Goal: Transaction & Acquisition: Purchase product/service

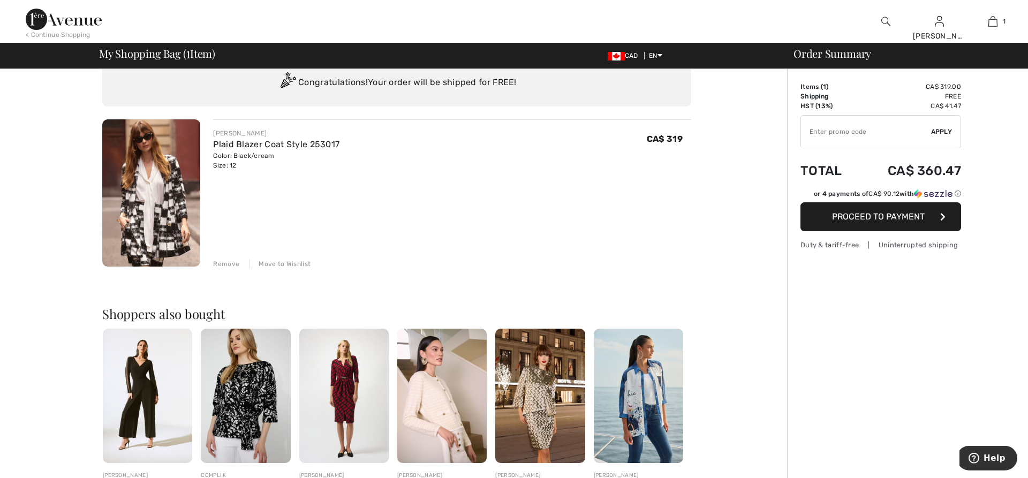
scroll to position [55, 0]
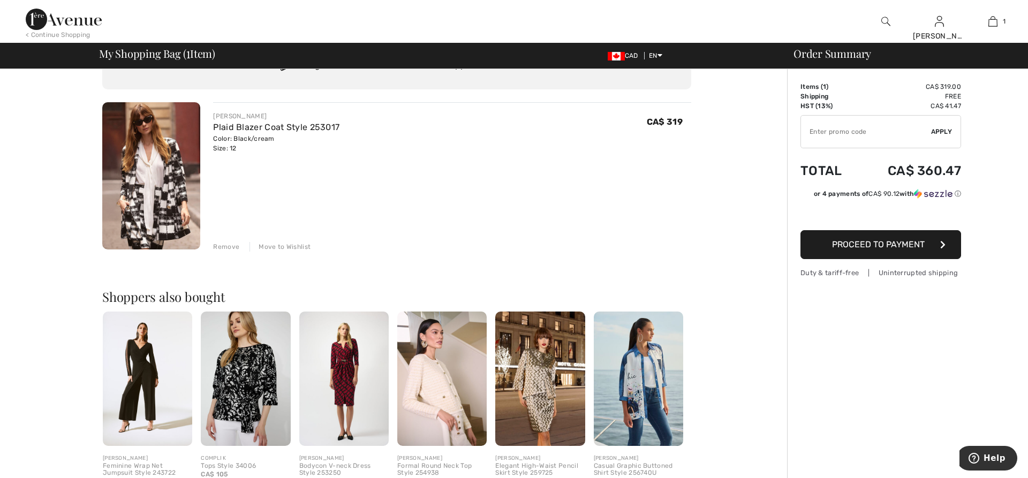
click at [161, 191] on img at bounding box center [151, 175] width 98 height 147
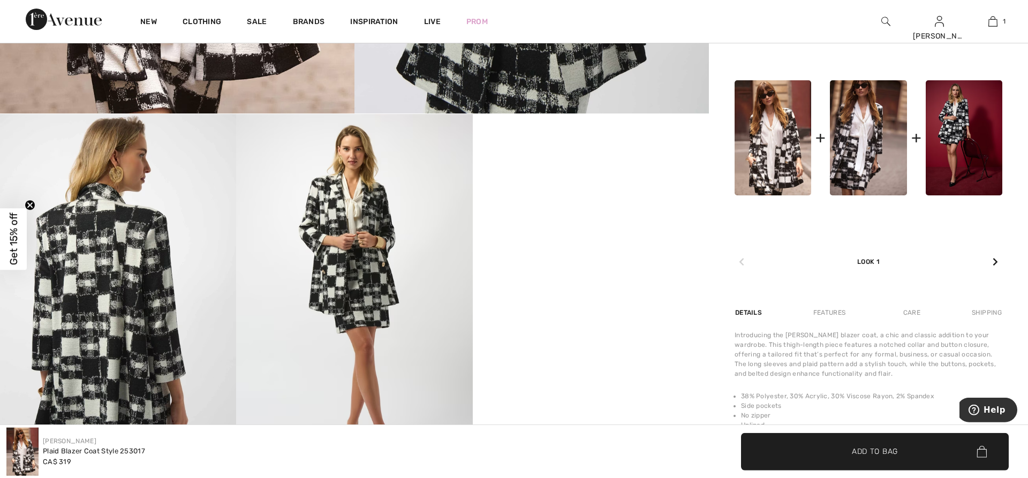
scroll to position [437, 0]
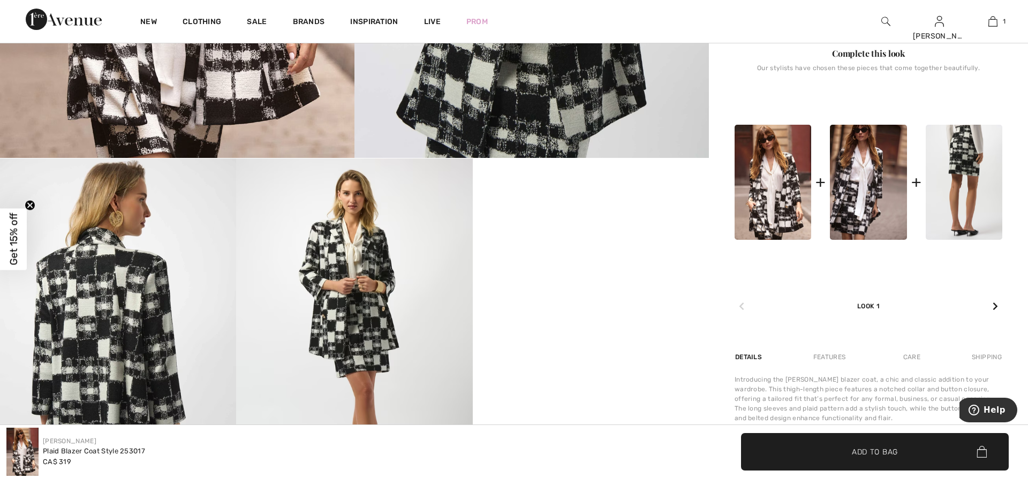
click at [967, 164] on img at bounding box center [964, 182] width 77 height 115
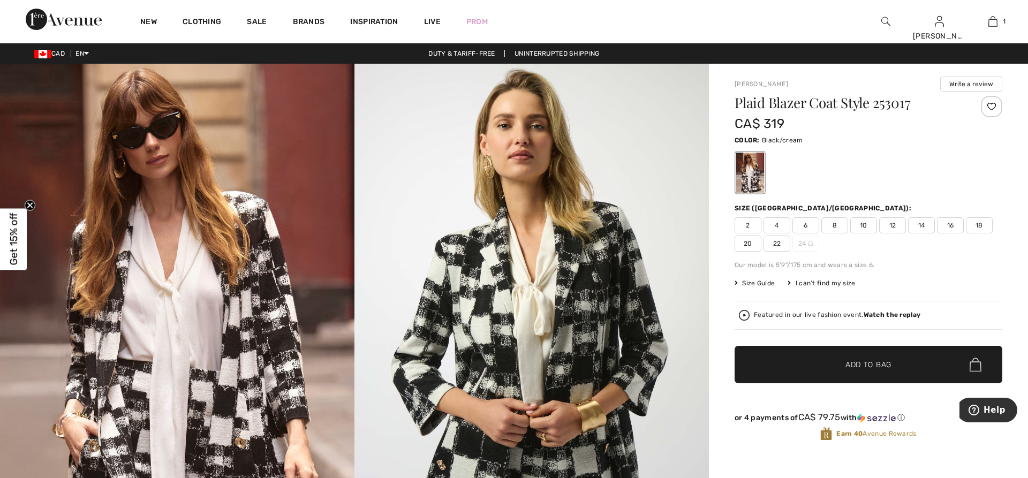
click at [924, 229] on span "14" at bounding box center [921, 225] width 27 height 16
click at [862, 370] on span "✔ Added to Bag Add to Bag" at bounding box center [868, 364] width 268 height 37
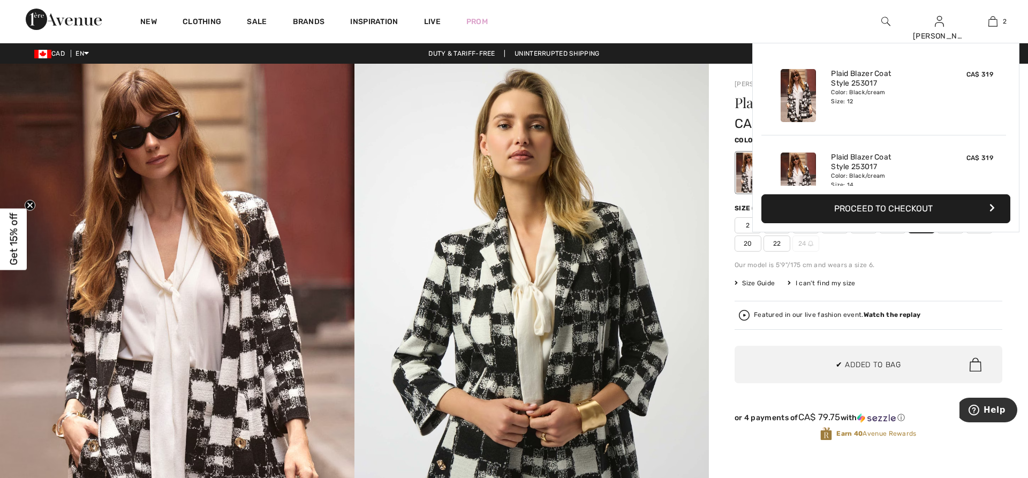
scroll to position [33, 0]
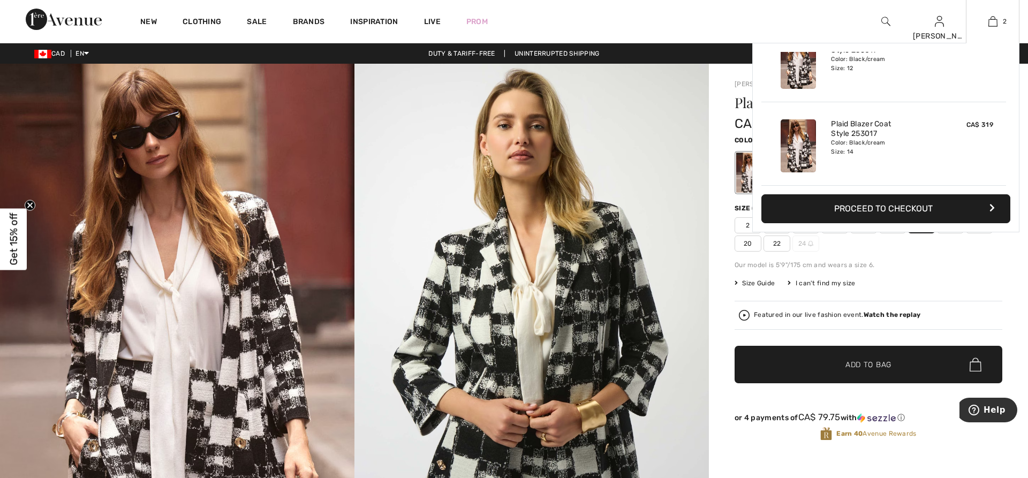
click at [847, 63] on div "Color: Black/cream Size: 12" at bounding box center [883, 63] width 105 height 17
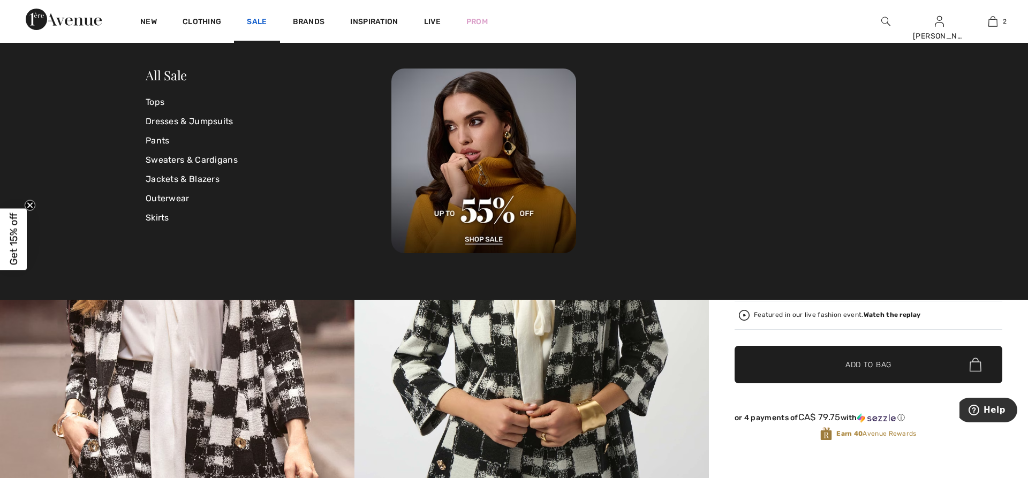
click at [259, 20] on link "Sale" at bounding box center [257, 22] width 20 height 11
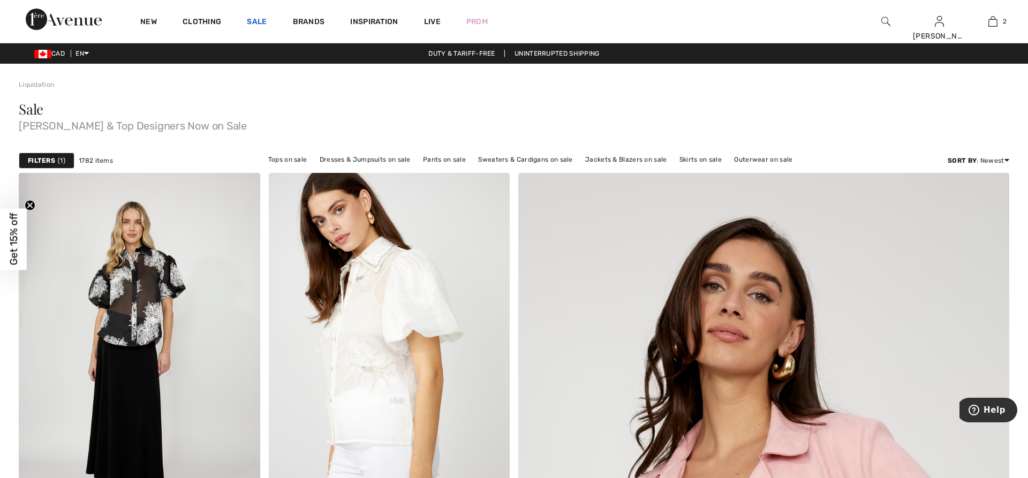
click at [257, 20] on link "Sale" at bounding box center [257, 22] width 20 height 11
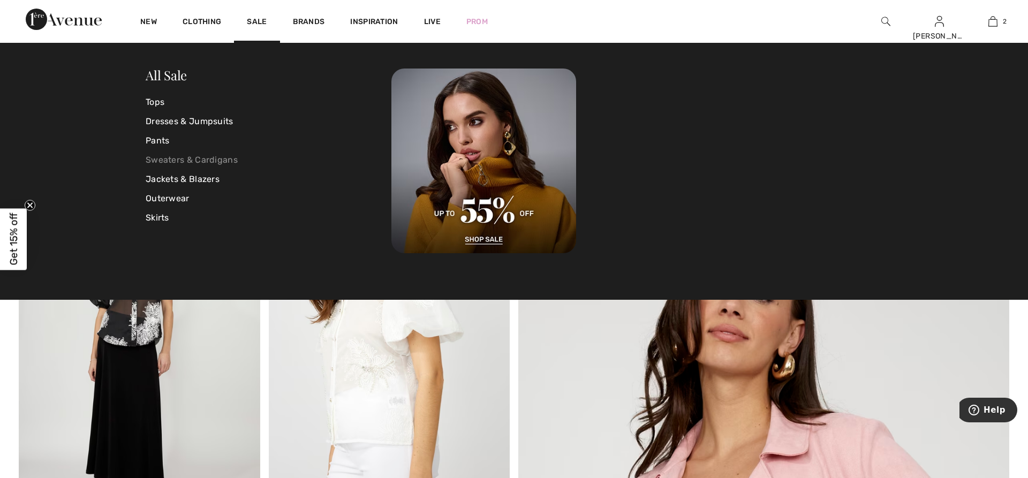
click at [155, 162] on link "Sweaters & Cardigans" at bounding box center [269, 159] width 246 height 19
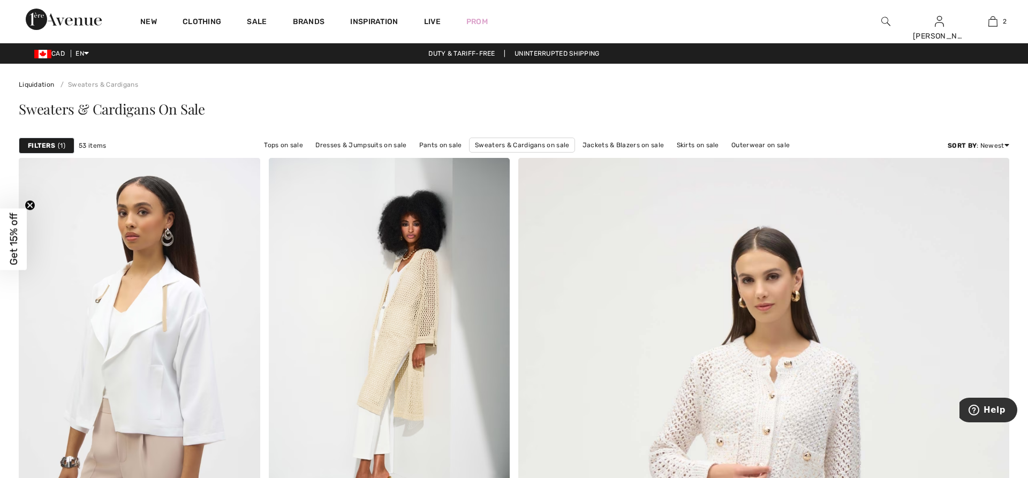
click at [49, 143] on strong "Filters" at bounding box center [41, 146] width 27 height 10
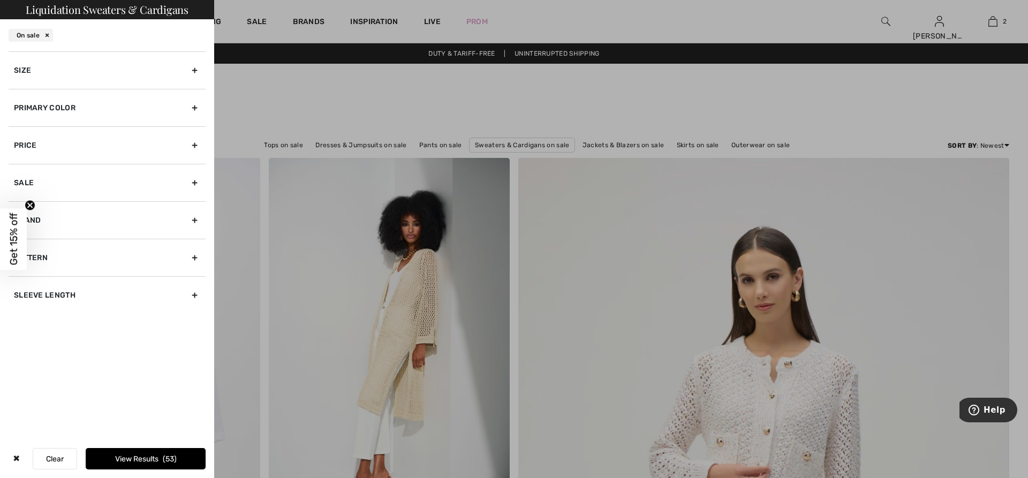
click at [192, 184] on div "Sale" at bounding box center [107, 182] width 197 height 37
click at [122, 220] on div "Show only sale items" at bounding box center [107, 213] width 197 height 24
click at [29, 204] on icon "Close teaser" at bounding box center [30, 205] width 4 height 4
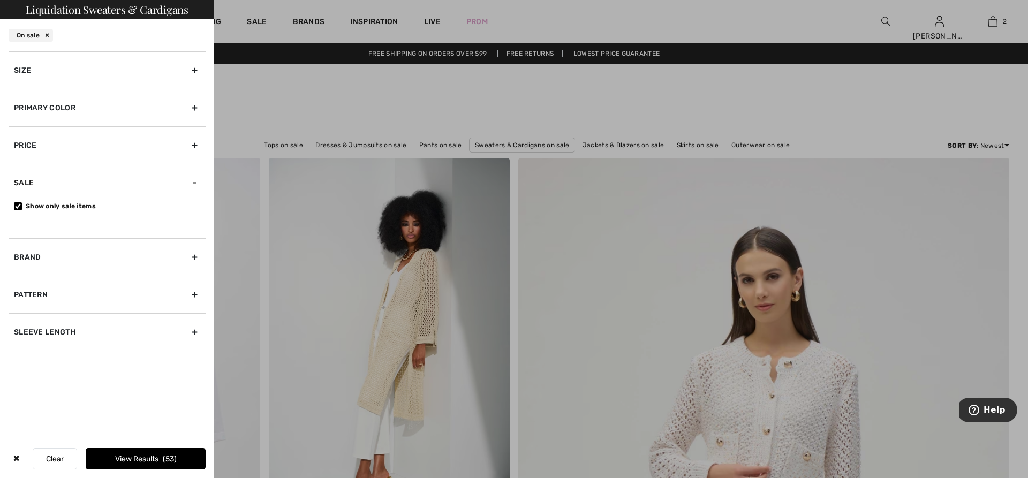
click at [50, 206] on label "Show only sale items" at bounding box center [110, 206] width 192 height 10
click at [22, 206] on input "Show only sale items" at bounding box center [18, 206] width 8 height 8
checkbox input "false"
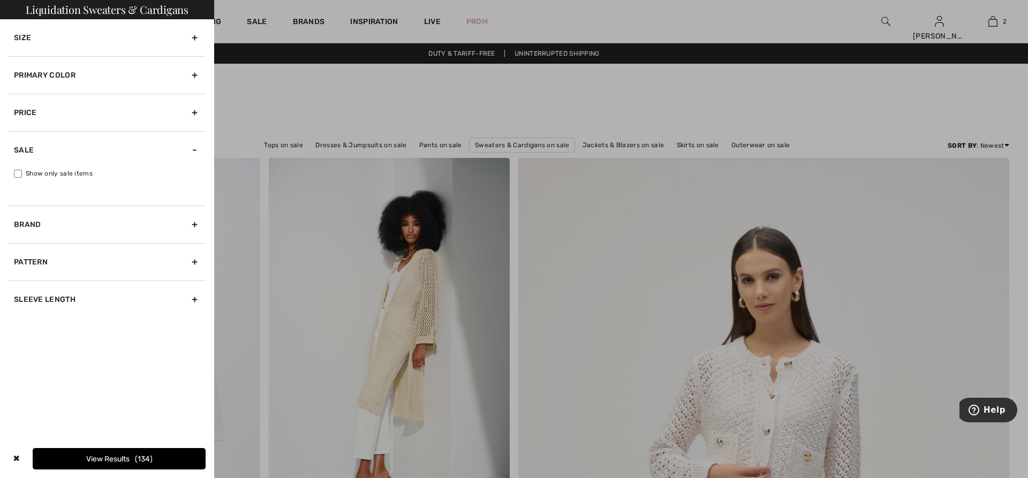
click at [193, 41] on div "Size" at bounding box center [107, 37] width 197 height 37
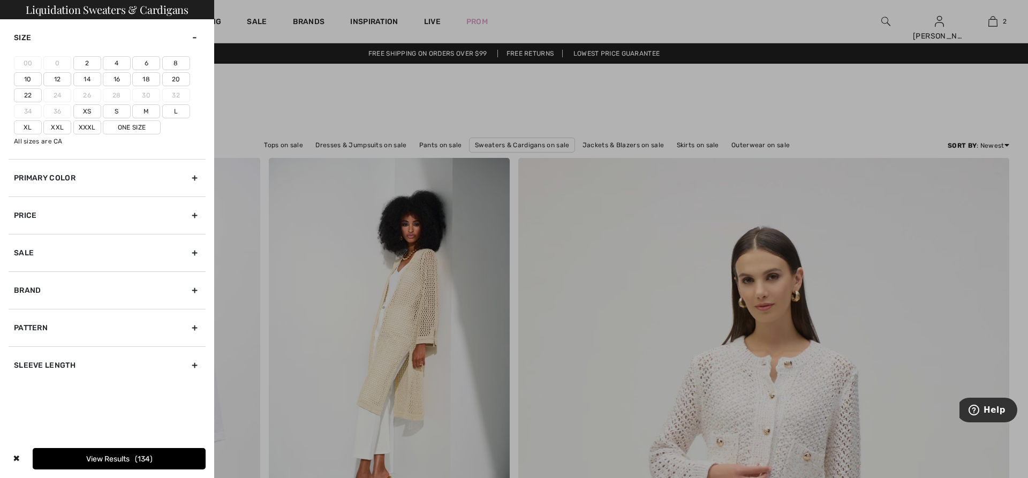
click at [33, 79] on label "10" at bounding box center [28, 79] width 28 height 14
click at [0, 0] on input"] "10" at bounding box center [0, 0] width 0 height 0
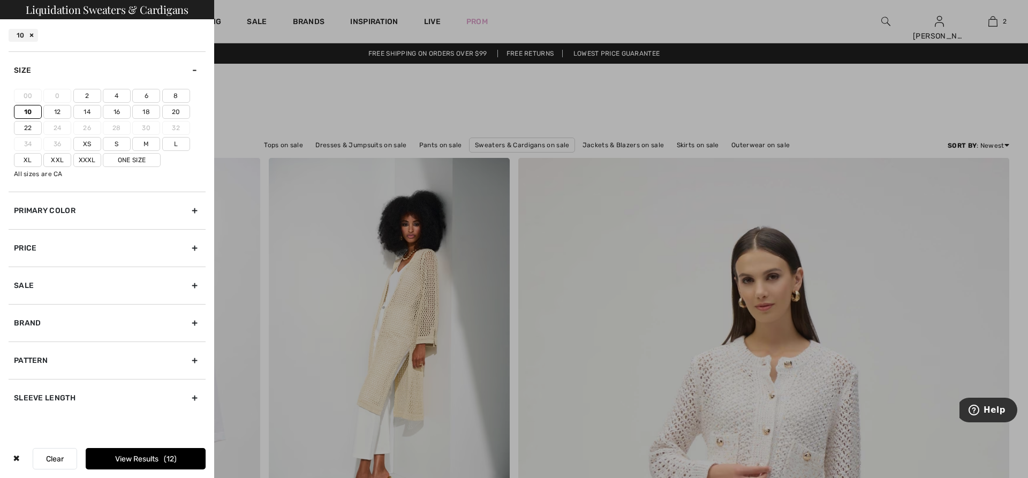
click at [57, 114] on label "12" at bounding box center [57, 112] width 28 height 14
click at [0, 0] on input"] "12" at bounding box center [0, 0] width 0 height 0
click at [93, 115] on label "14" at bounding box center [87, 112] width 28 height 14
click at [0, 0] on input"] "14" at bounding box center [0, 0] width 0 height 0
click at [134, 461] on button "View Results 19" at bounding box center [146, 458] width 120 height 21
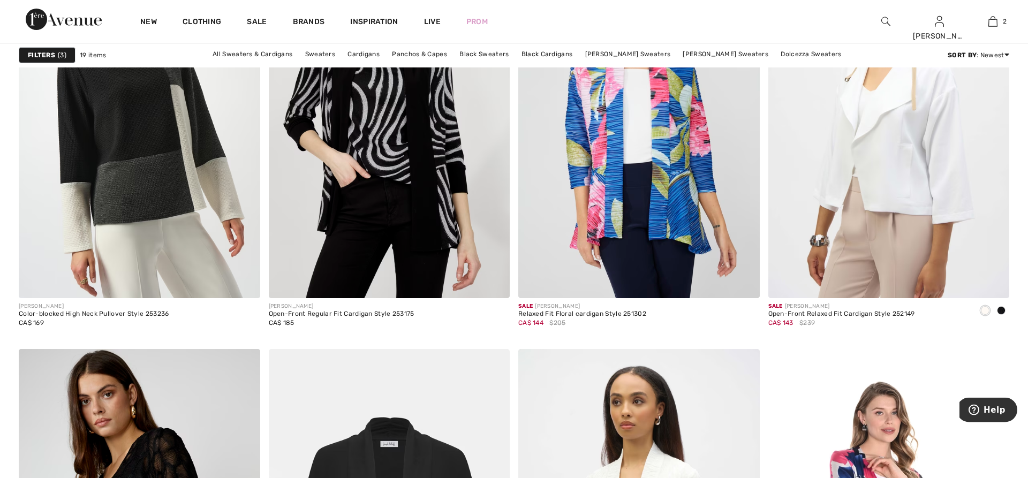
scroll to position [1147, 0]
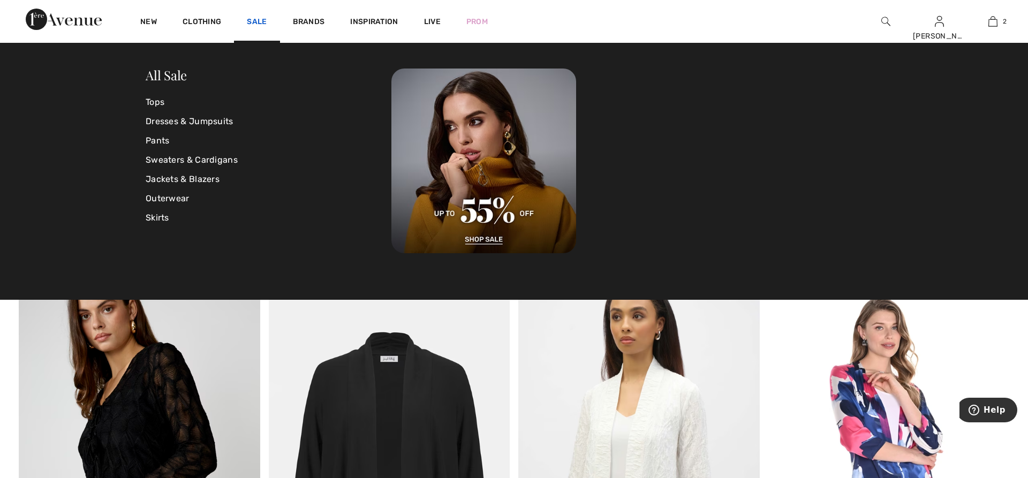
click at [254, 20] on link "Sale" at bounding box center [257, 22] width 20 height 11
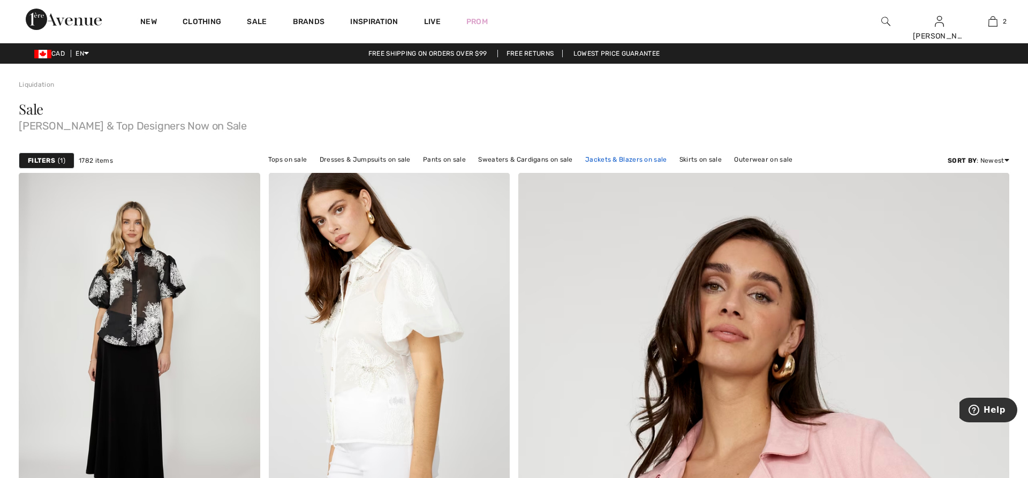
click at [596, 159] on link "Jackets & Blazers on sale" at bounding box center [626, 160] width 93 height 14
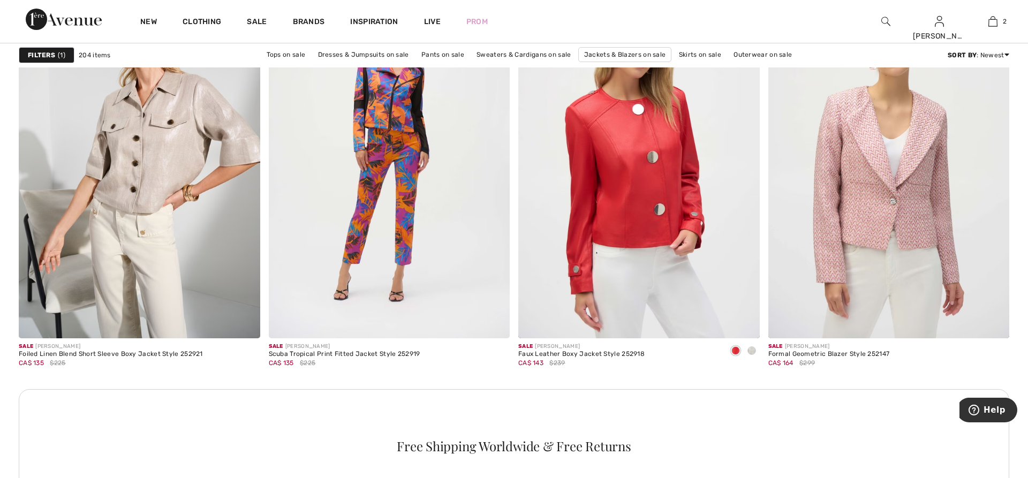
scroll to position [1420, 0]
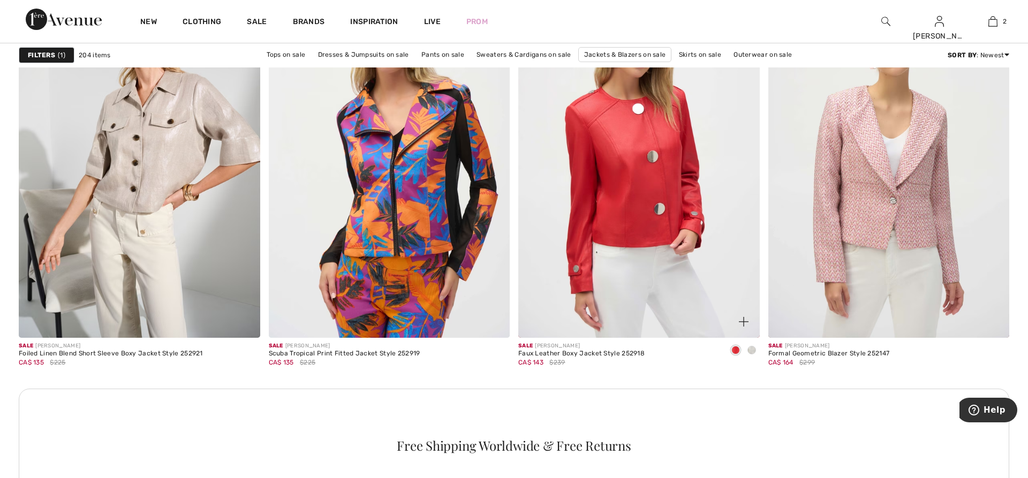
click at [751, 352] on span at bounding box center [751, 350] width 9 height 9
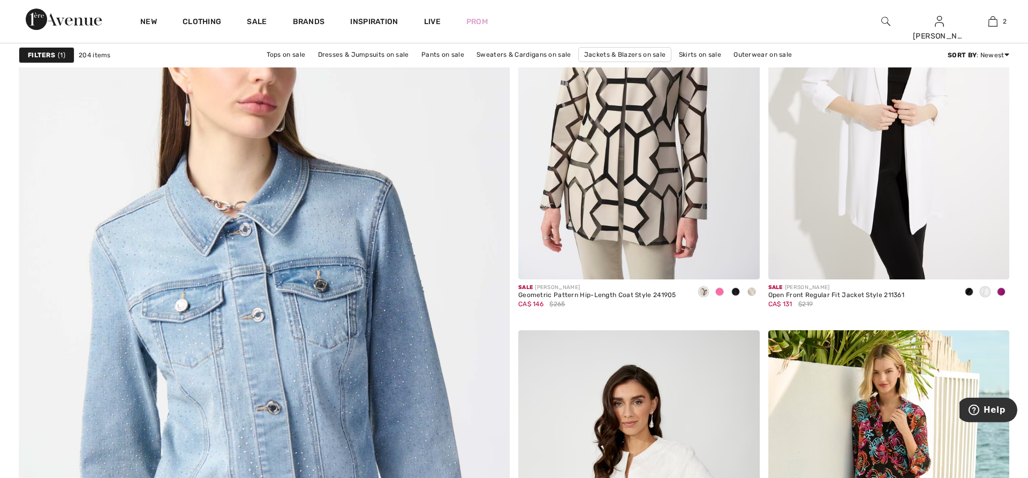
scroll to position [3549, 0]
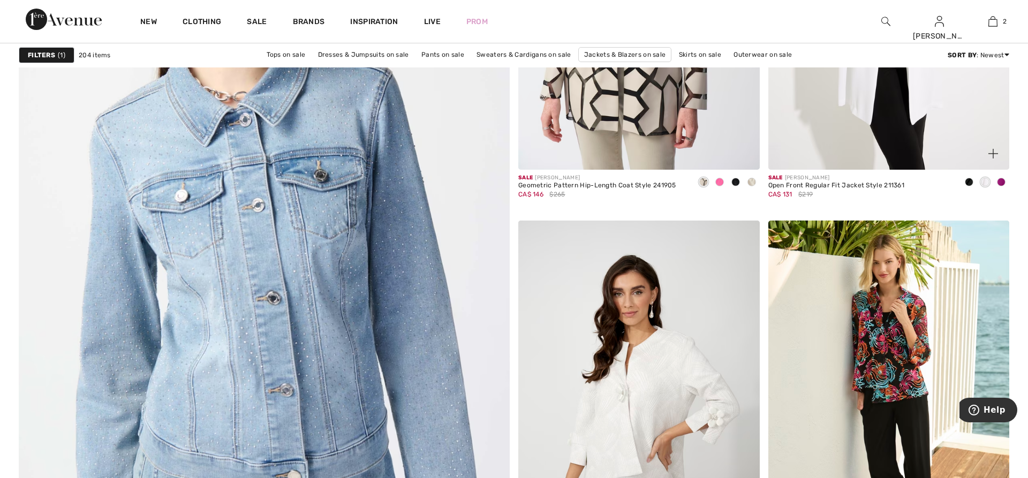
click at [999, 185] on span at bounding box center [1001, 182] width 9 height 9
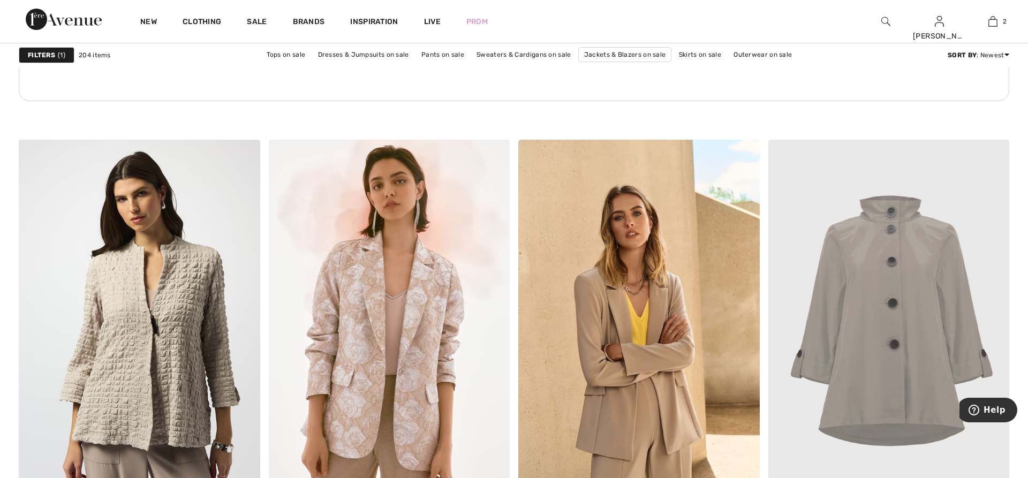
scroll to position [5187, 0]
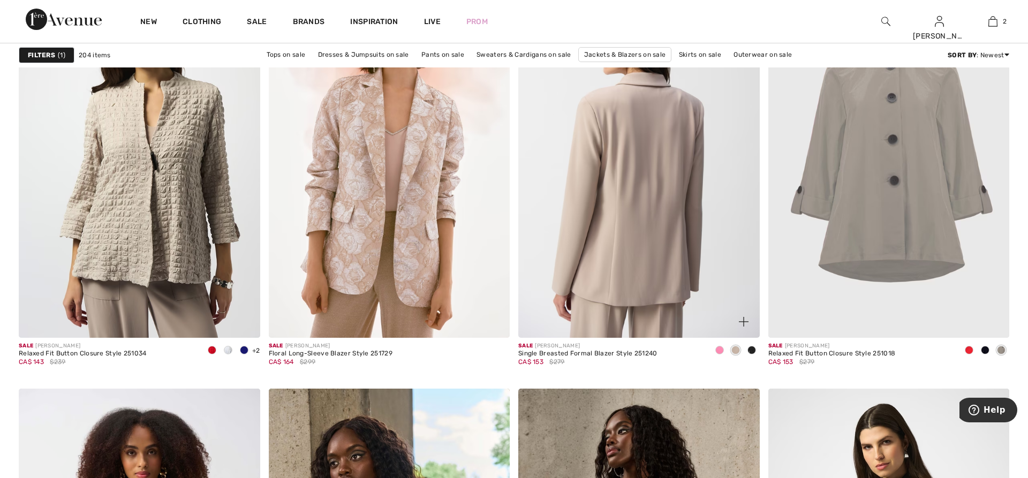
click at [641, 234] on img at bounding box center [638, 157] width 241 height 362
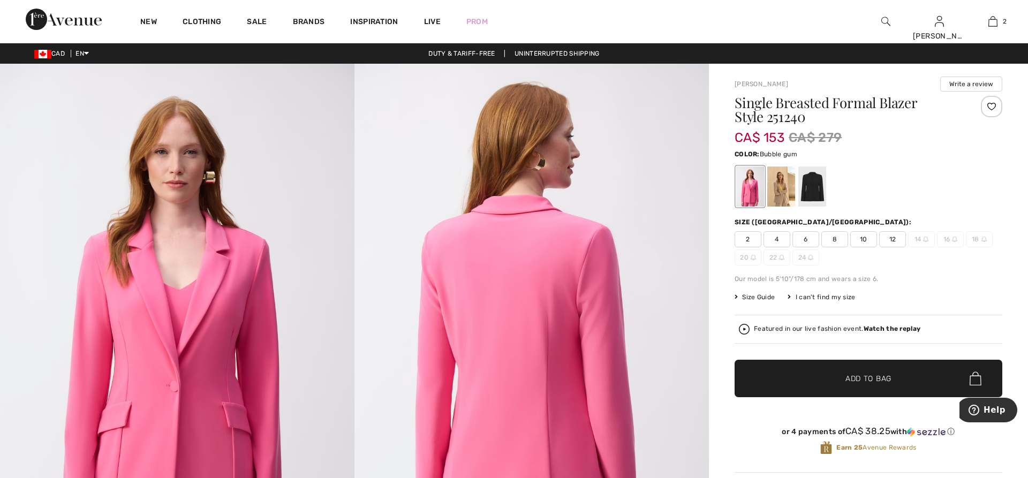
click at [747, 198] on div at bounding box center [750, 186] width 28 height 40
click at [780, 196] on div at bounding box center [781, 186] width 28 height 40
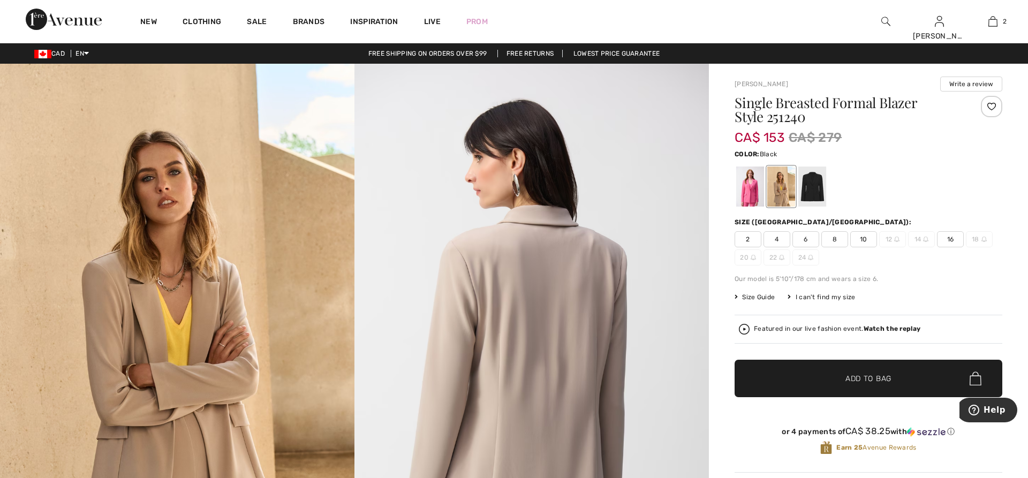
click at [811, 196] on div at bounding box center [812, 186] width 28 height 40
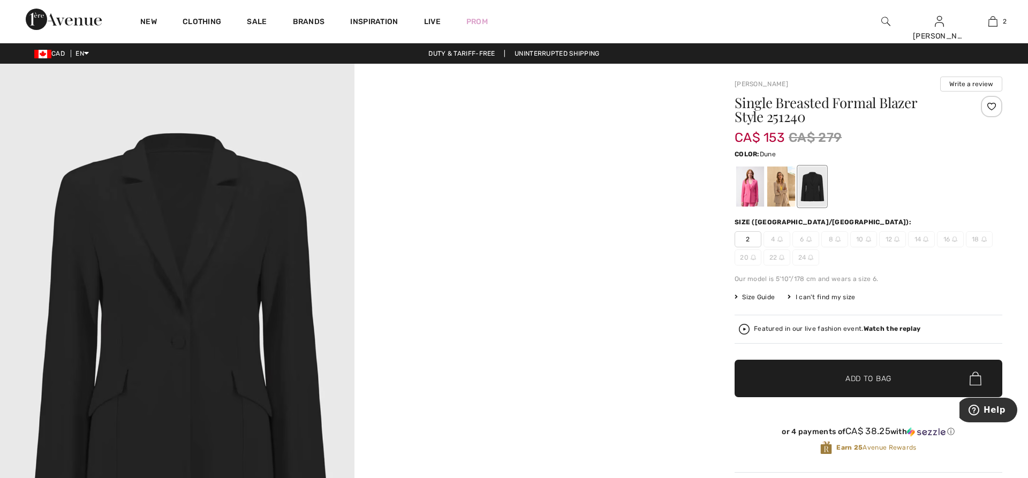
click at [780, 195] on div at bounding box center [781, 186] width 28 height 40
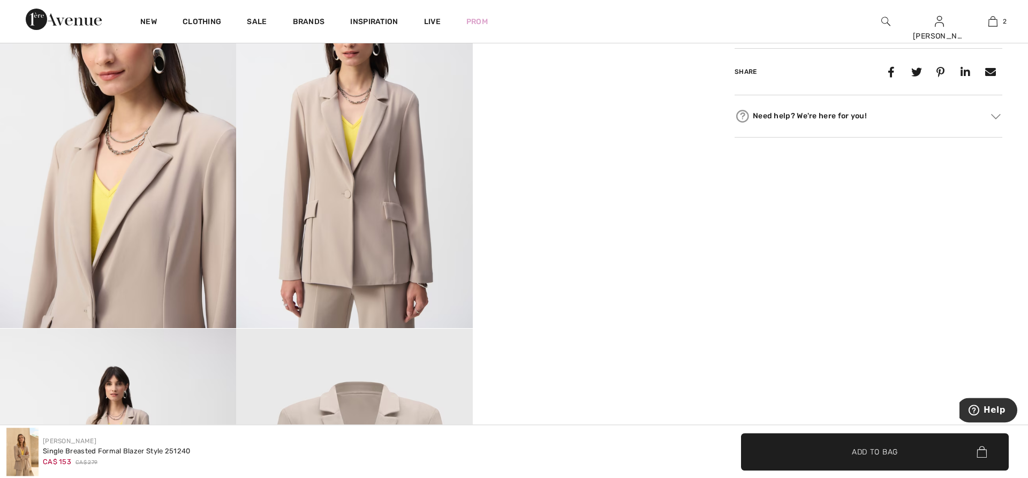
scroll to position [655, 0]
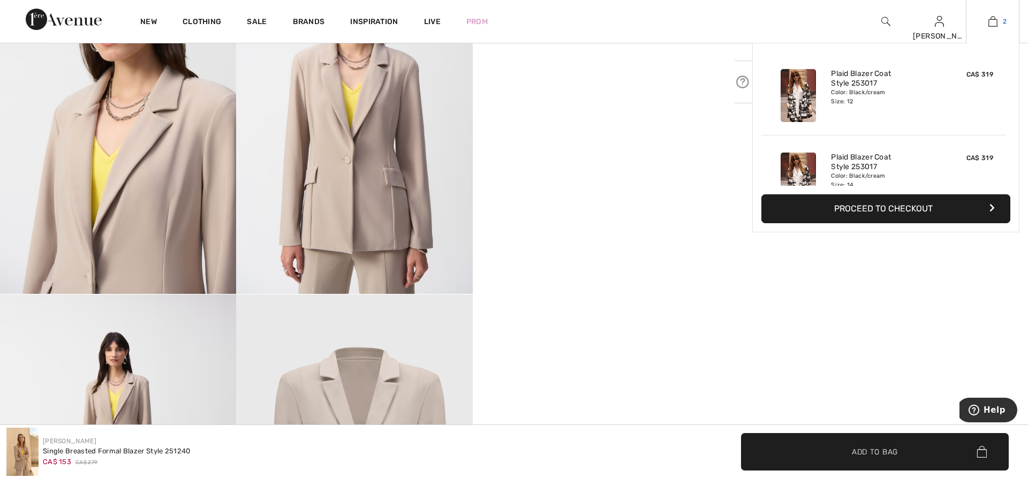
click at [996, 19] on img at bounding box center [992, 21] width 9 height 13
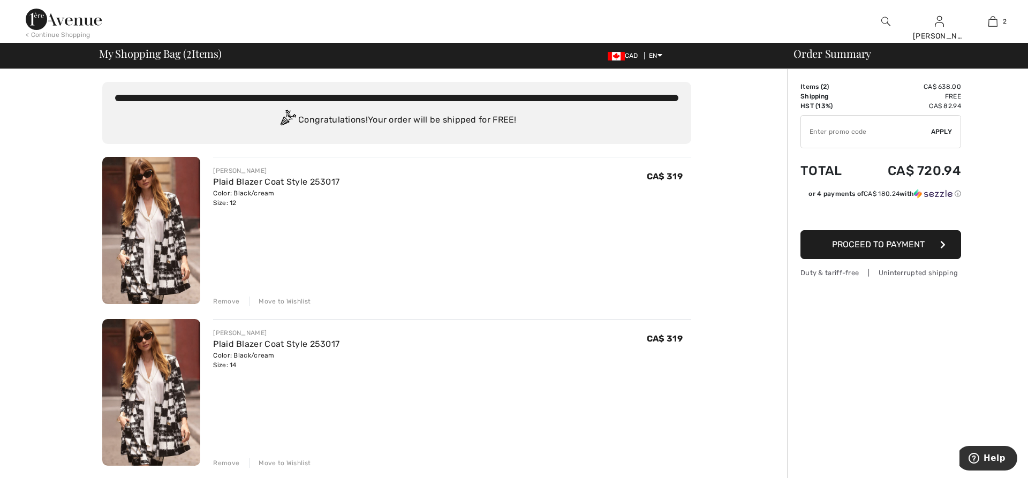
click at [228, 302] on div "Remove" at bounding box center [226, 302] width 26 height 10
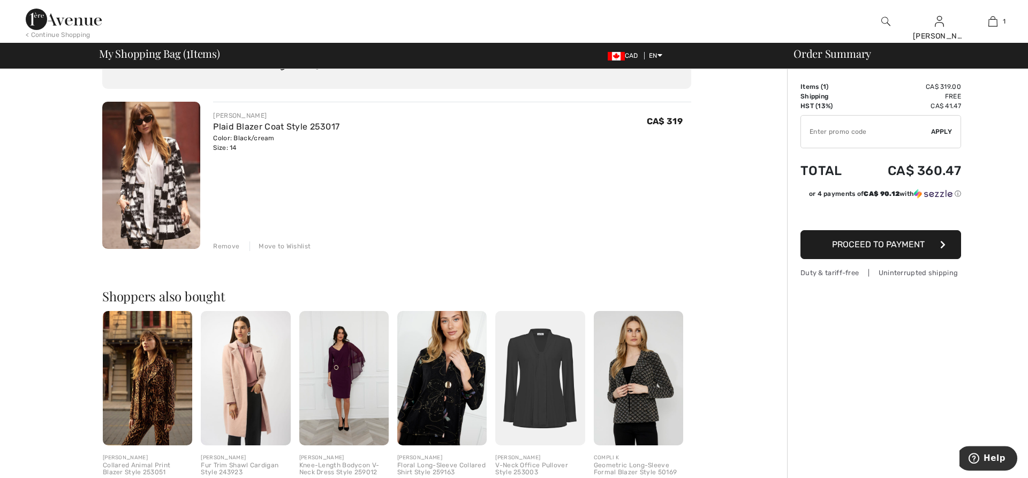
scroll to position [109, 0]
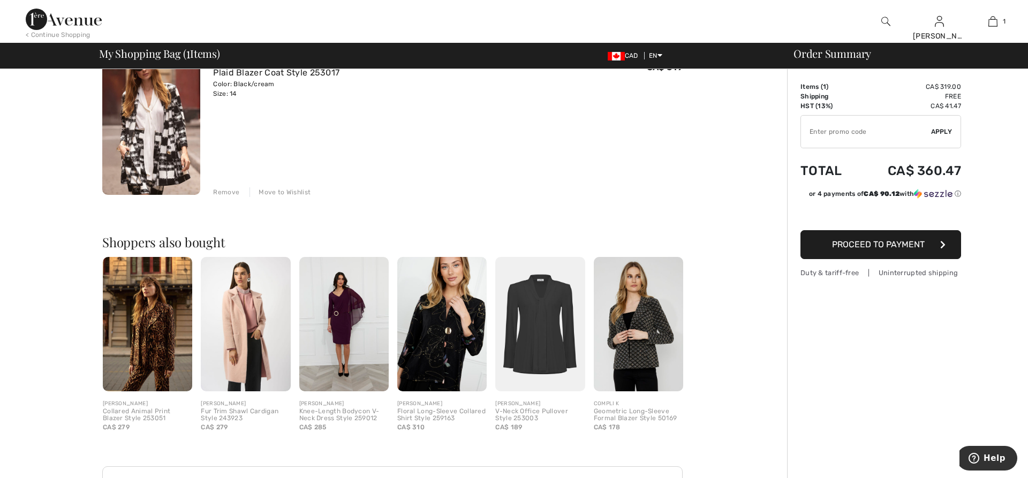
click at [833, 252] on button "Proceed to Payment" at bounding box center [880, 244] width 161 height 29
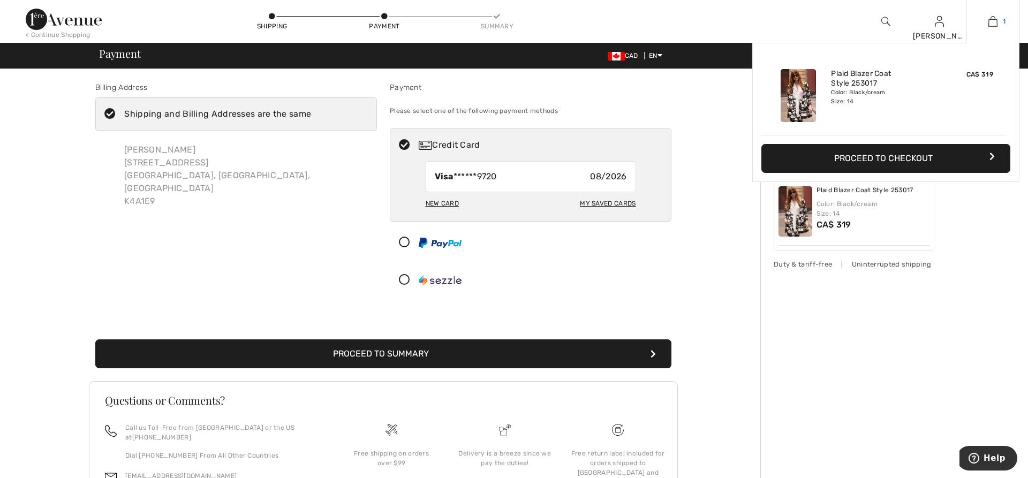
click at [991, 24] on img at bounding box center [992, 21] width 9 height 13
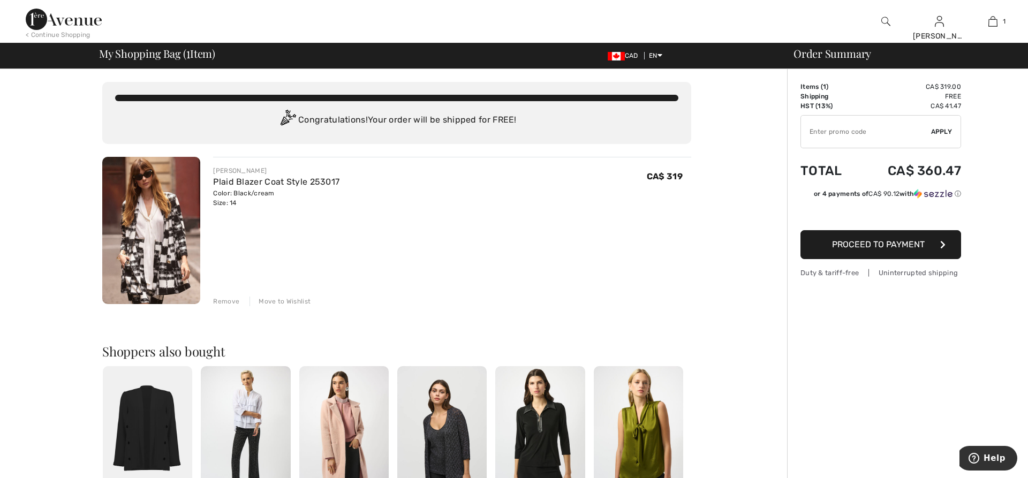
click at [856, 140] on input "TEXT" at bounding box center [866, 132] width 130 height 32
type input "GC005027511"
click at [941, 134] on span "Apply" at bounding box center [941, 132] width 21 height 10
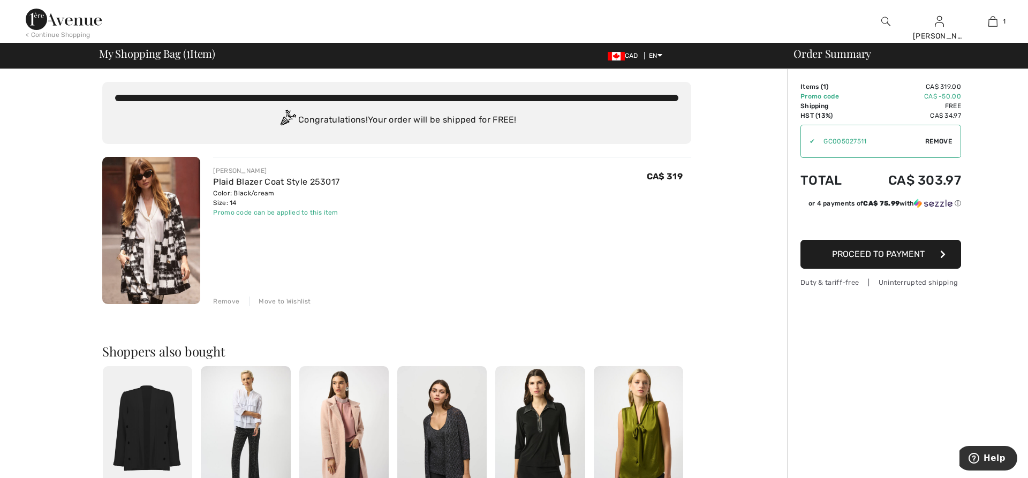
click at [882, 256] on span "Proceed to Payment" at bounding box center [878, 254] width 93 height 10
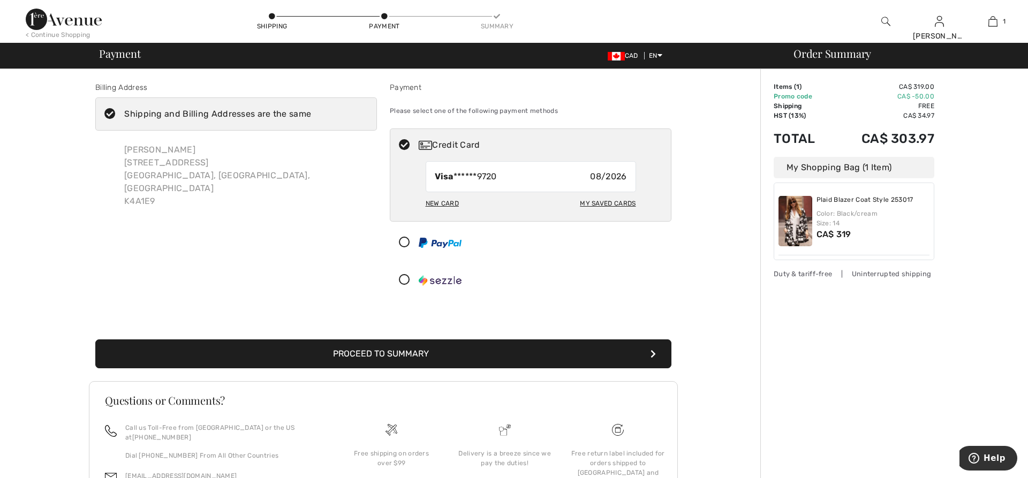
click at [438, 201] on div "New Card" at bounding box center [442, 203] width 33 height 18
radio input "true"
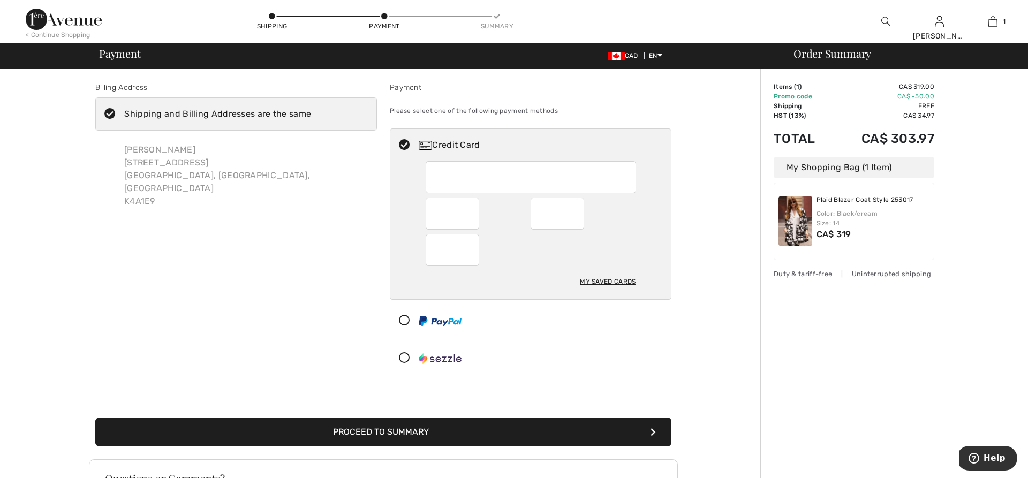
click at [366, 181] on div "[PERSON_NAME] [STREET_ADDRESS]" at bounding box center [236, 175] width 282 height 81
click at [552, 434] on button "Proceed to Summary" at bounding box center [383, 432] width 576 height 29
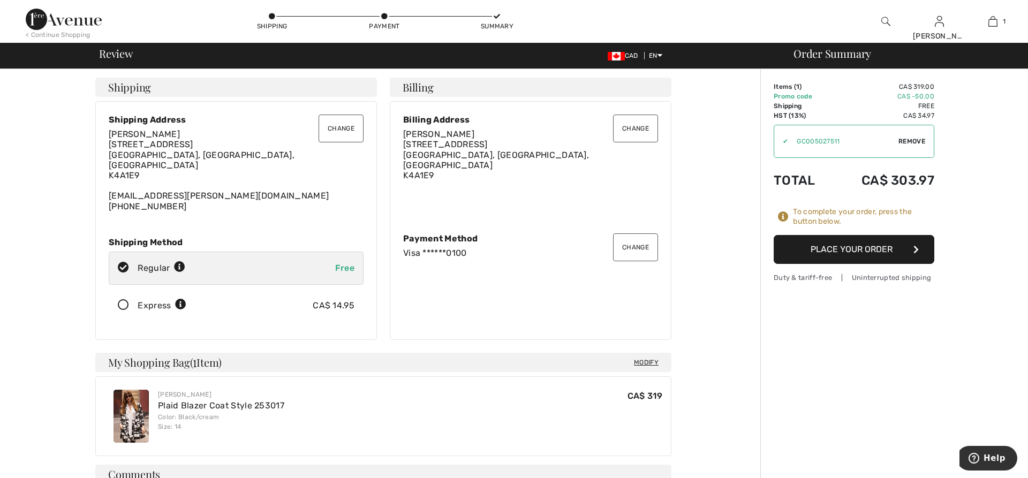
click at [786, 255] on button "Place Your Order" at bounding box center [854, 249] width 161 height 29
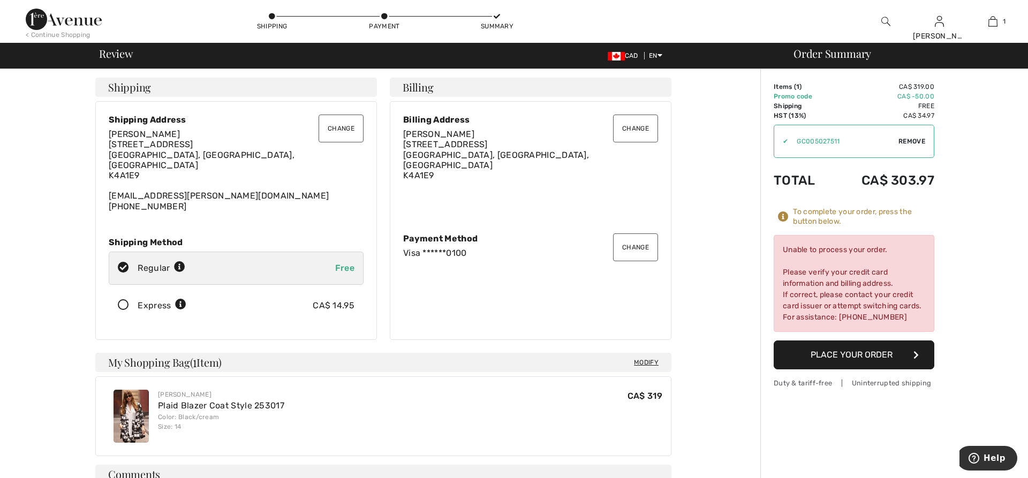
click at [633, 240] on button "Change" at bounding box center [635, 247] width 45 height 28
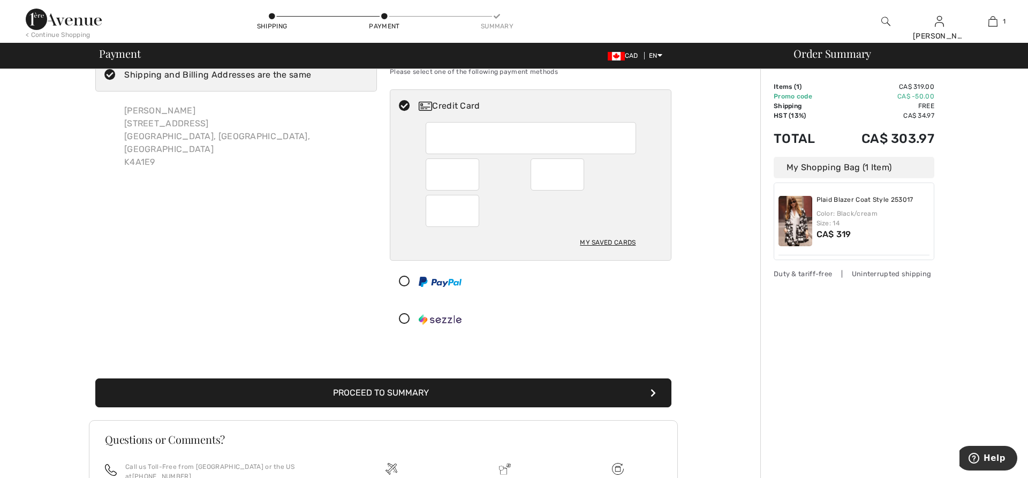
click at [492, 391] on button "Proceed to Summary" at bounding box center [383, 392] width 576 height 29
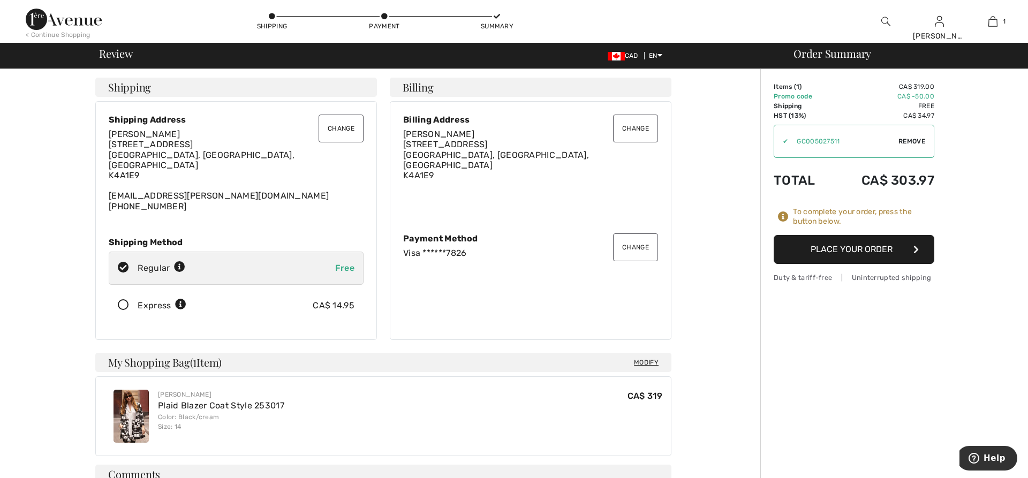
click at [835, 249] on button "Place Your Order" at bounding box center [854, 249] width 161 height 29
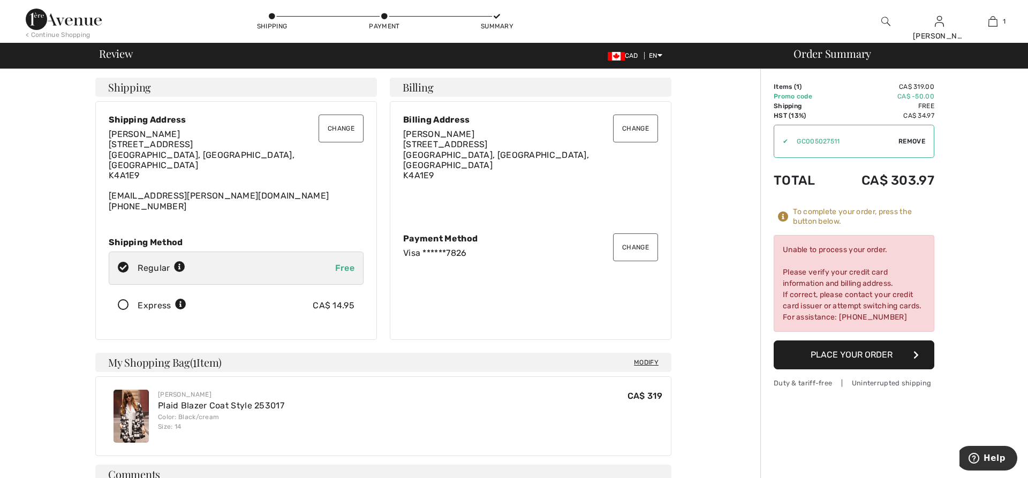
click at [630, 246] on button "Change" at bounding box center [635, 247] width 45 height 28
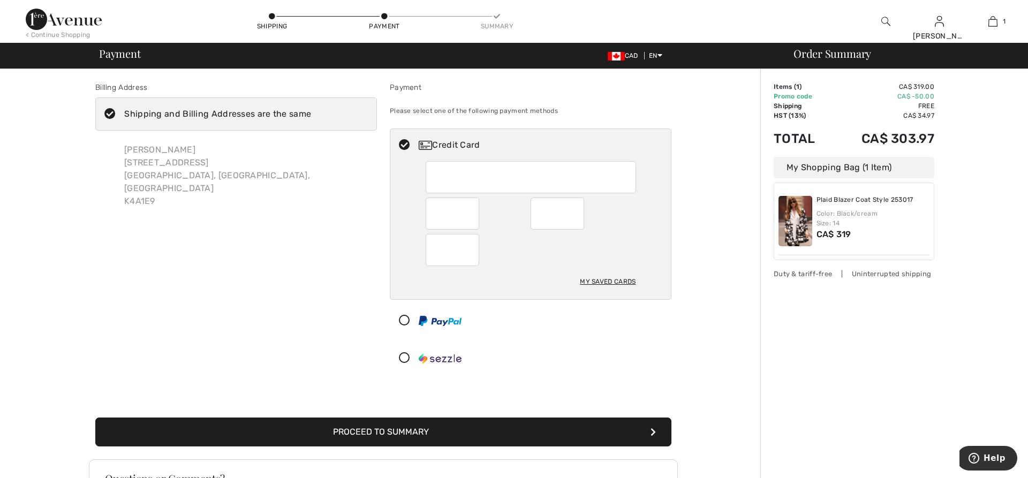
click at [416, 431] on button "Proceed to Summary" at bounding box center [383, 432] width 576 height 29
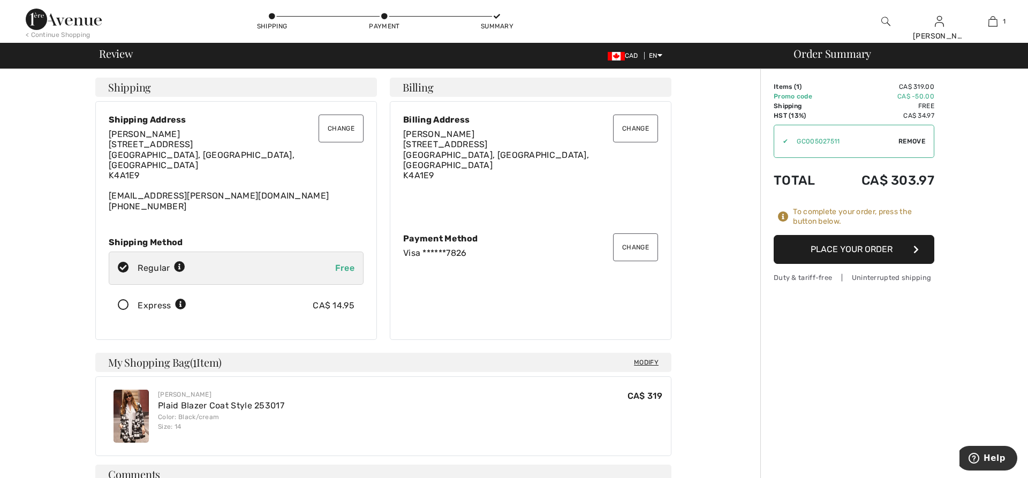
click at [820, 256] on button "Place Your Order" at bounding box center [854, 249] width 161 height 29
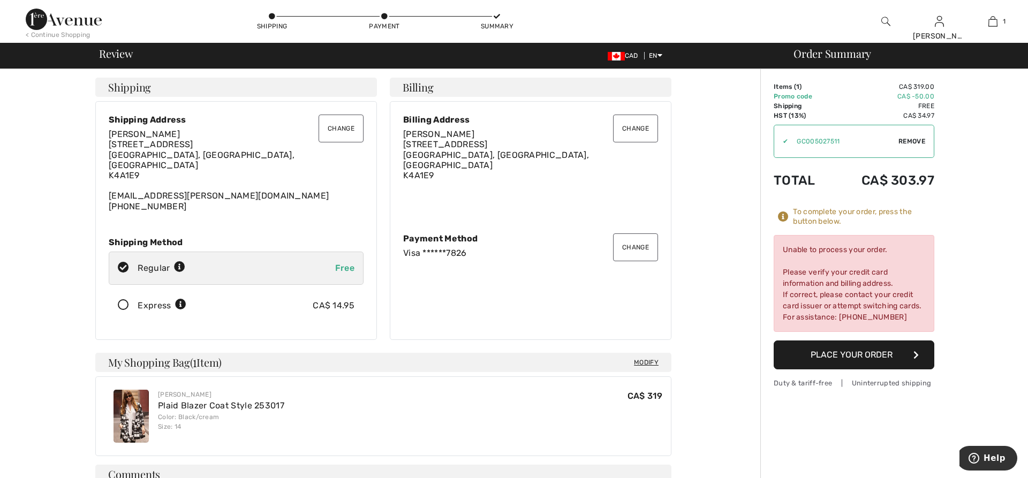
click at [830, 369] on button "Place Your Order" at bounding box center [854, 354] width 161 height 29
click at [632, 247] on button "Change" at bounding box center [635, 247] width 45 height 28
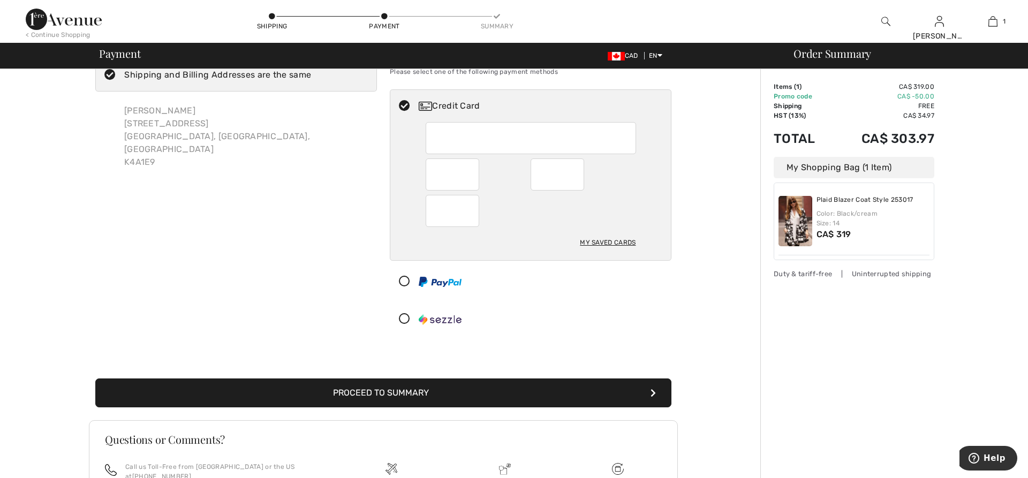
click at [501, 401] on button "Proceed to Summary" at bounding box center [383, 392] width 576 height 29
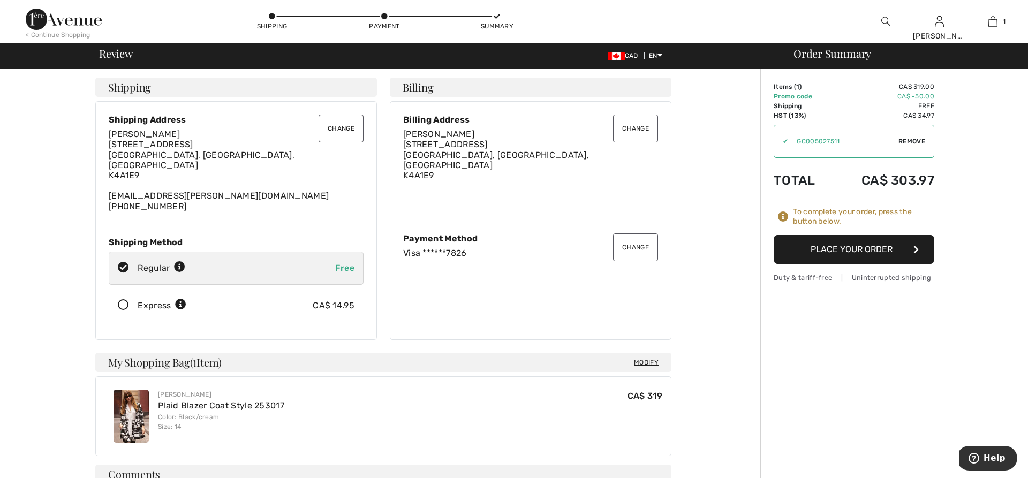
click at [827, 254] on button "Place Your Order" at bounding box center [854, 249] width 161 height 29
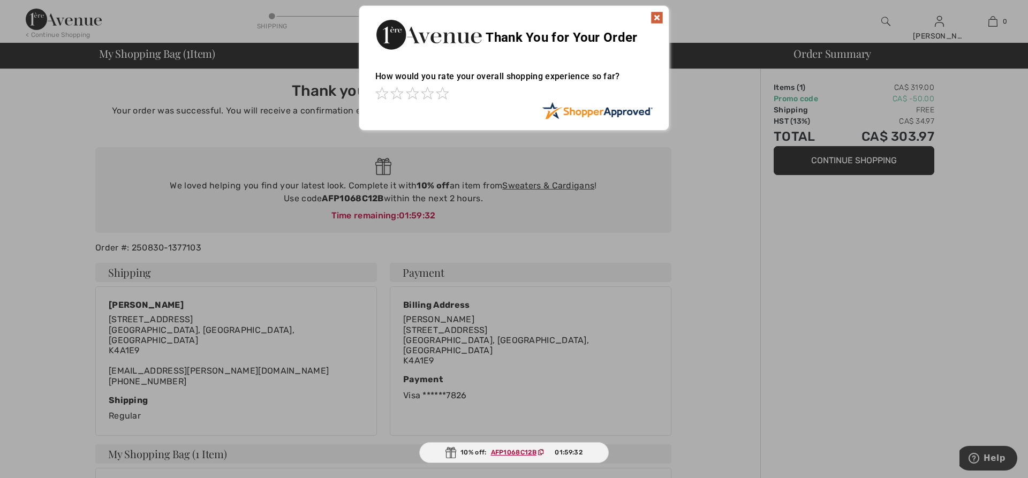
click at [654, 19] on img at bounding box center [656, 17] width 13 height 13
